Goal: Task Accomplishment & Management: Use online tool/utility

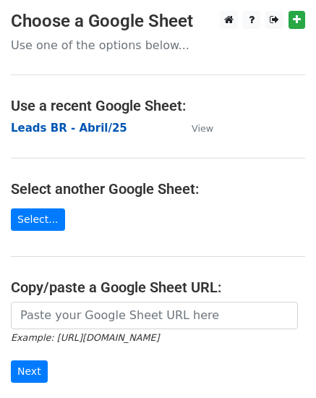
click at [90, 128] on strong "Leads BR - Abril/25" at bounding box center [69, 127] width 116 height 13
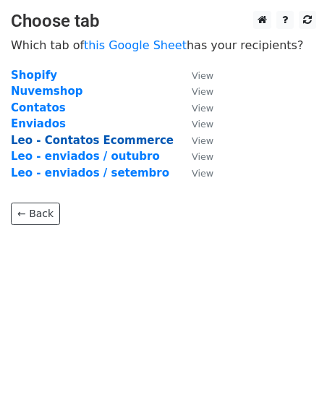
click at [126, 140] on strong "Leo - Contatos Ecommerce" at bounding box center [92, 140] width 163 height 13
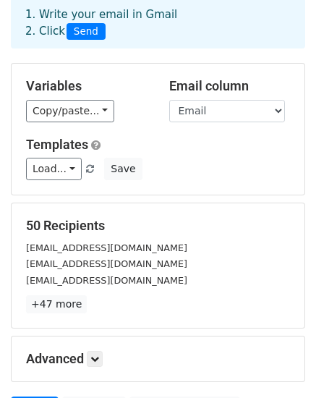
scroll to position [145, 0]
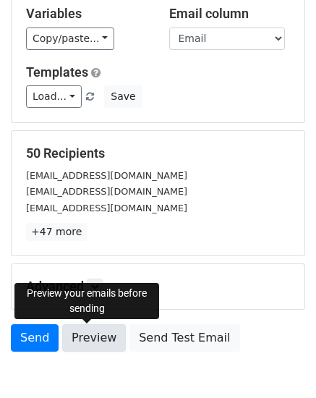
click at [94, 339] on link "Preview" at bounding box center [94, 337] width 64 height 27
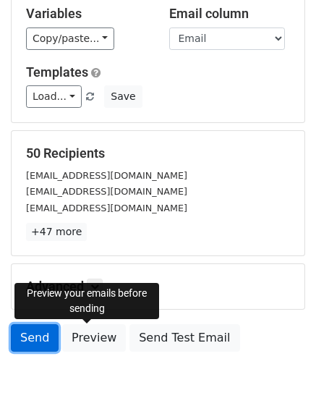
click at [32, 335] on link "Send" at bounding box center [35, 337] width 48 height 27
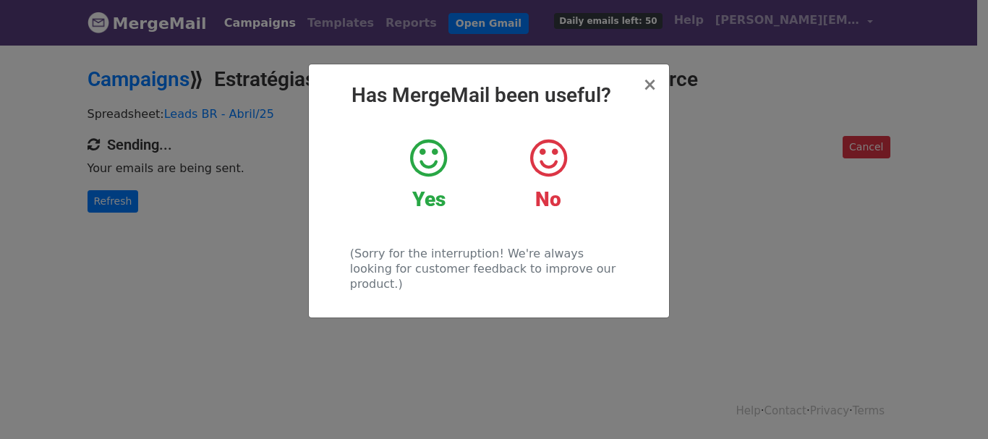
click at [436, 158] on icon at bounding box center [428, 158] width 37 height 43
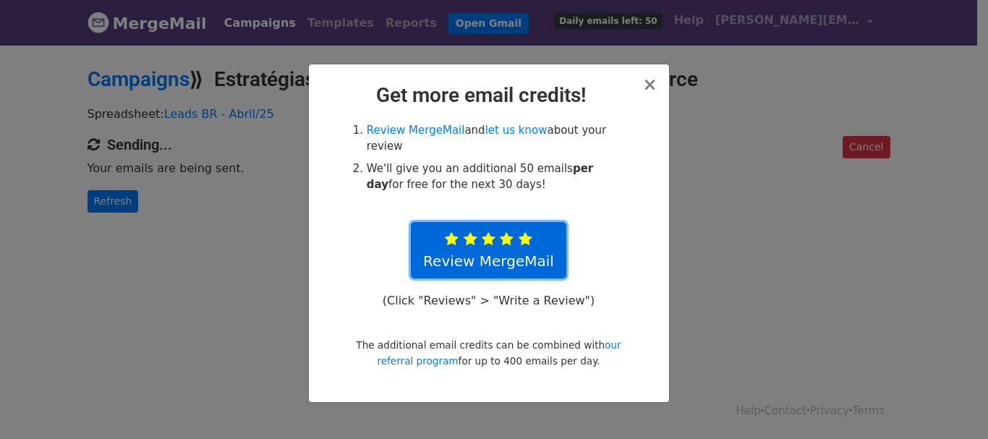
click at [526, 232] on icon at bounding box center [525, 239] width 14 height 14
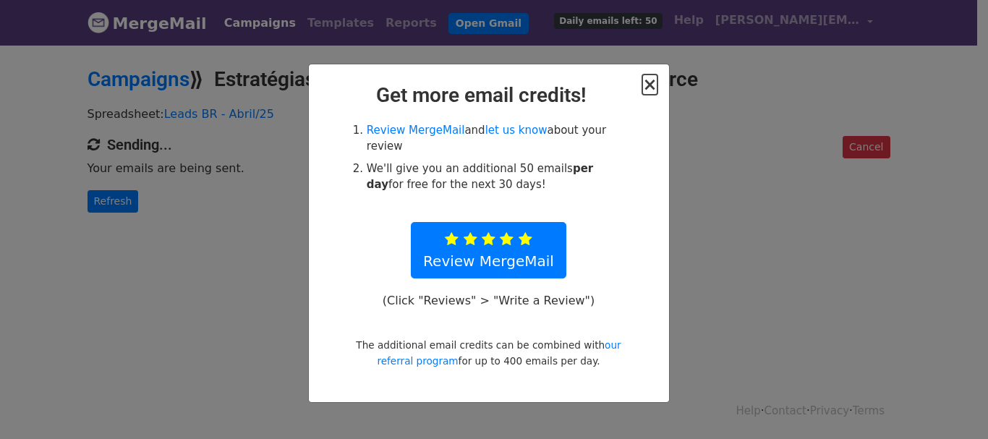
click at [649, 87] on span "×" at bounding box center [649, 84] width 14 height 20
